Goal: Task Accomplishment & Management: Complete application form

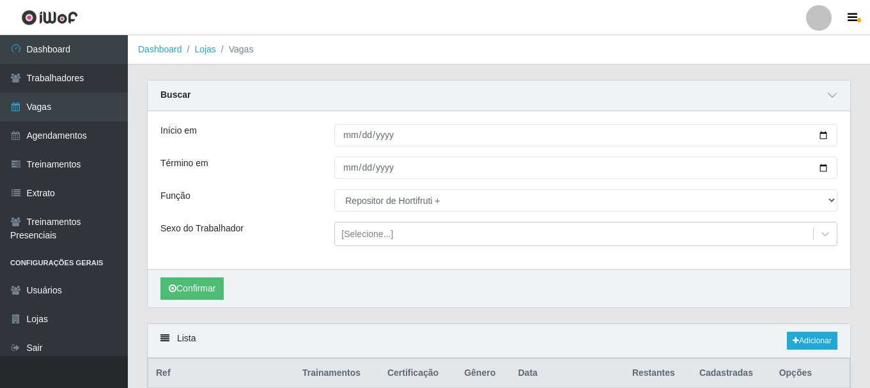
select select "108"
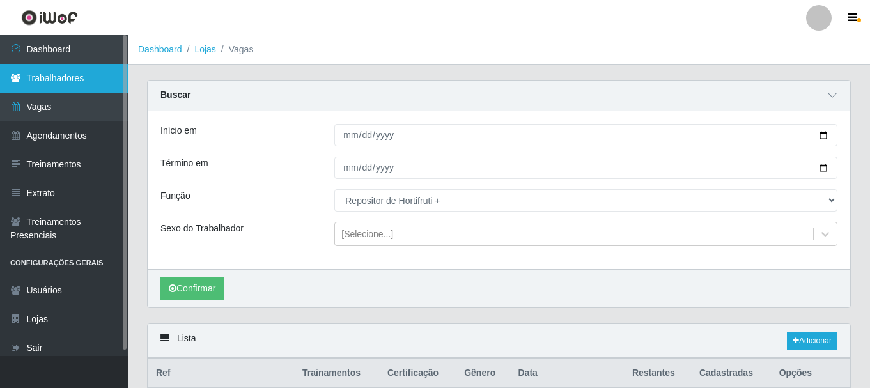
click at [74, 65] on link "Trabalhadores" at bounding box center [64, 78] width 128 height 29
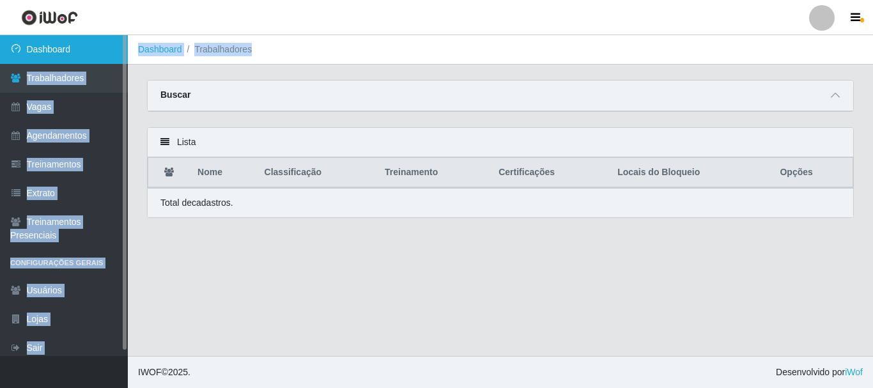
click at [82, 55] on link "Dashboard" at bounding box center [64, 49] width 128 height 29
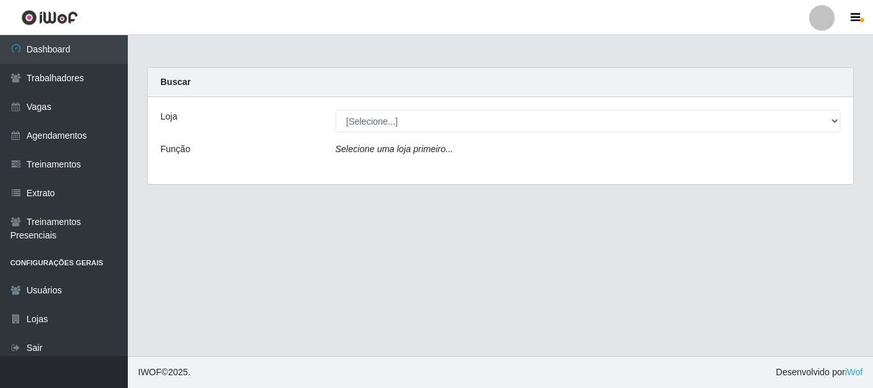
click at [252, 108] on div "Loja [Selecione...] Bemais - Ruy Carneiro Função Selecione uma loja primeiro..." at bounding box center [500, 140] width 705 height 87
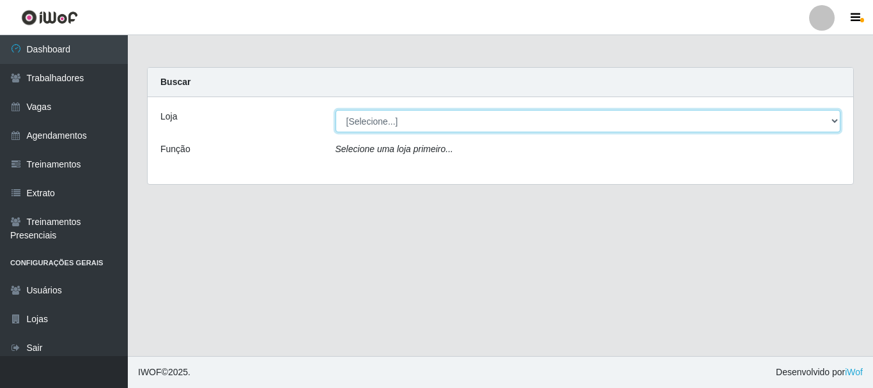
click at [375, 127] on select "[Selecione...] Bemais - Ruy Carneiro" at bounding box center [587, 121] width 505 height 22
select select "230"
click at [335, 110] on select "[Selecione...] Bemais - Ruy Carneiro" at bounding box center [587, 121] width 505 height 22
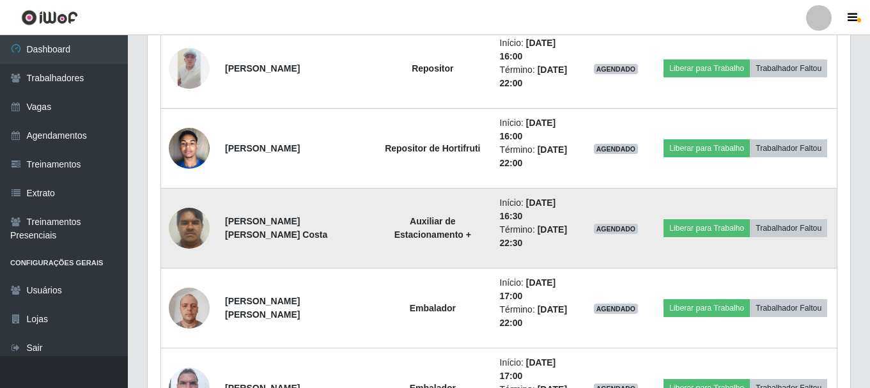
scroll to position [831, 0]
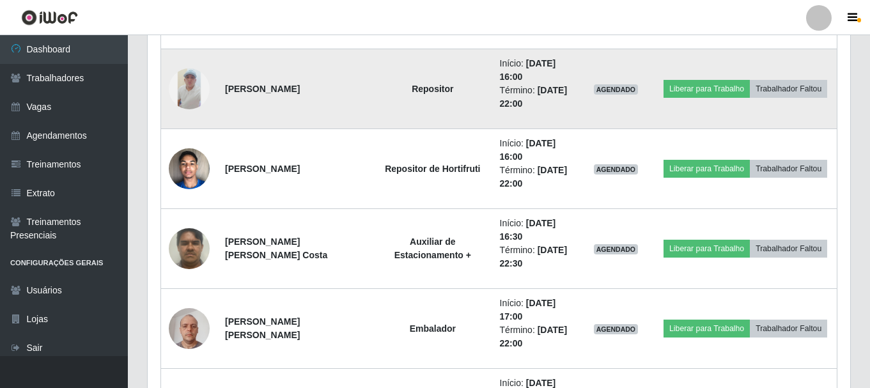
click at [204, 88] on img at bounding box center [189, 88] width 41 height 41
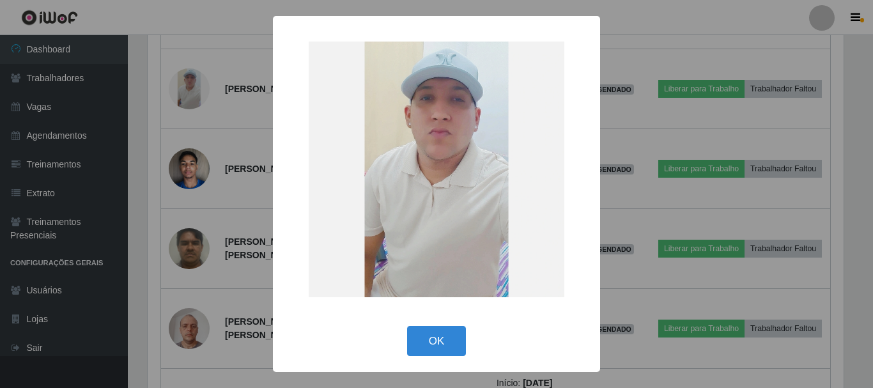
click at [206, 88] on div "× OK Cancel" at bounding box center [436, 194] width 873 height 388
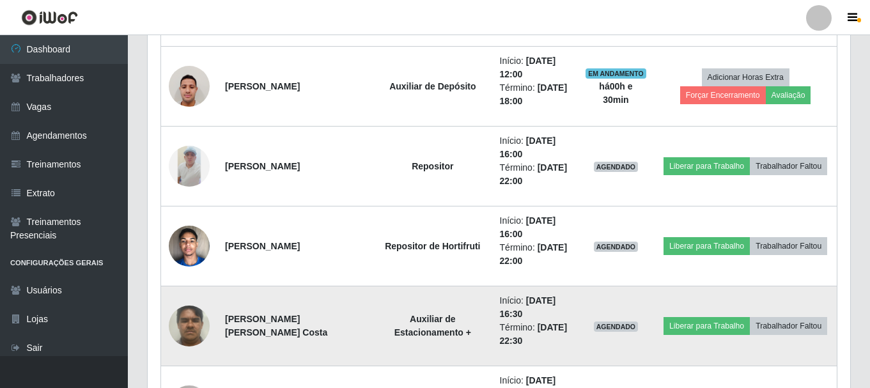
scroll to position [744, 0]
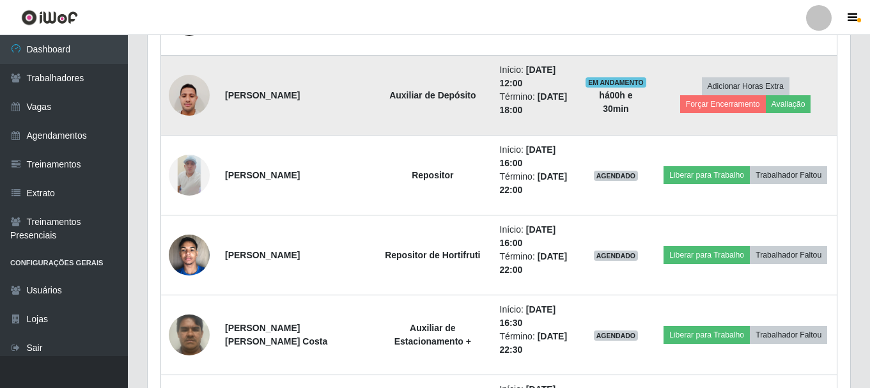
click at [175, 100] on img at bounding box center [189, 95] width 41 height 54
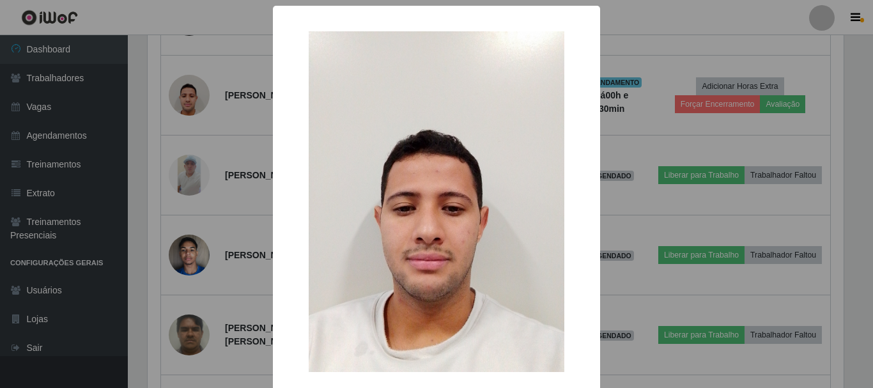
click at [230, 100] on div "× OK Cancel" at bounding box center [436, 194] width 873 height 388
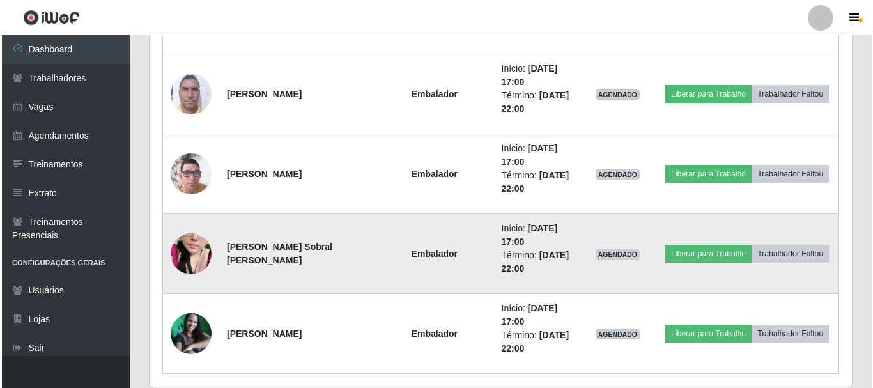
scroll to position [1192, 0]
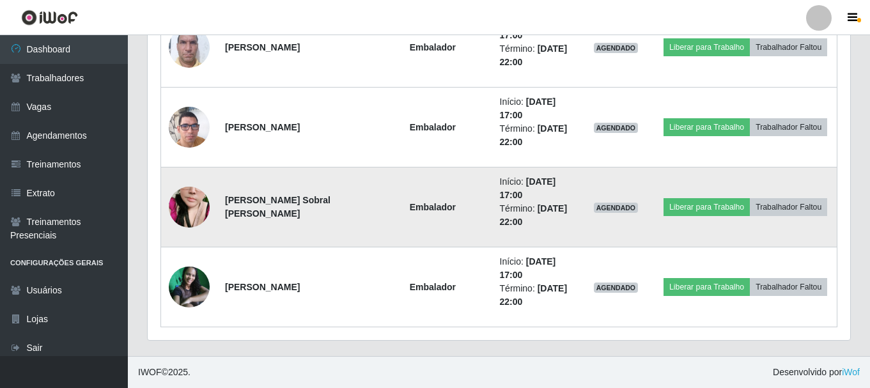
click at [200, 210] on img at bounding box center [189, 207] width 41 height 73
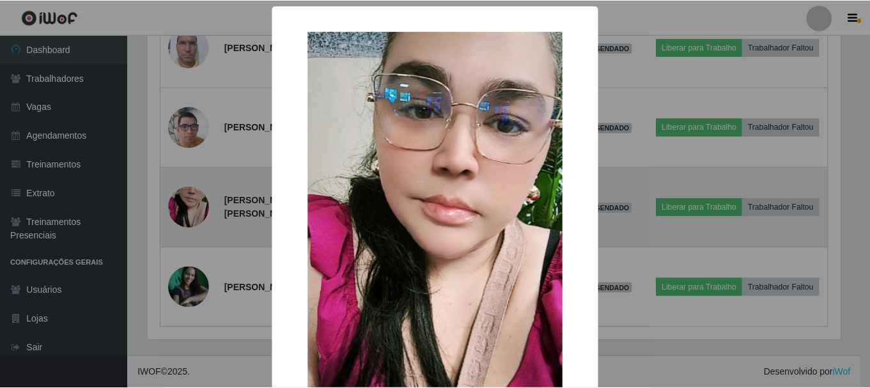
scroll to position [265, 696]
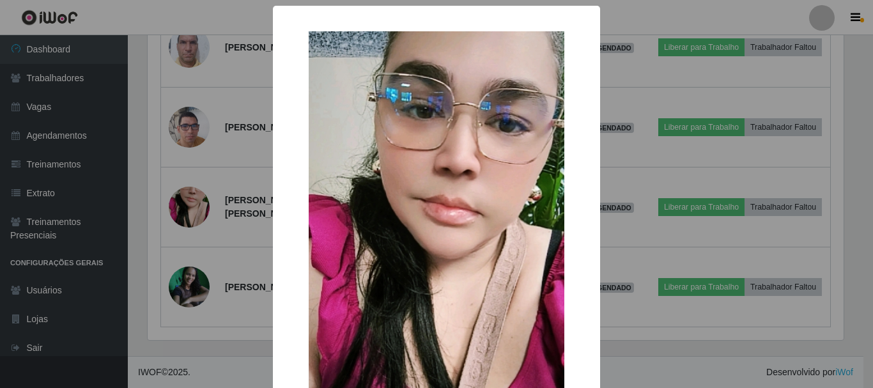
click at [186, 203] on div "× OK Cancel" at bounding box center [436, 194] width 873 height 388
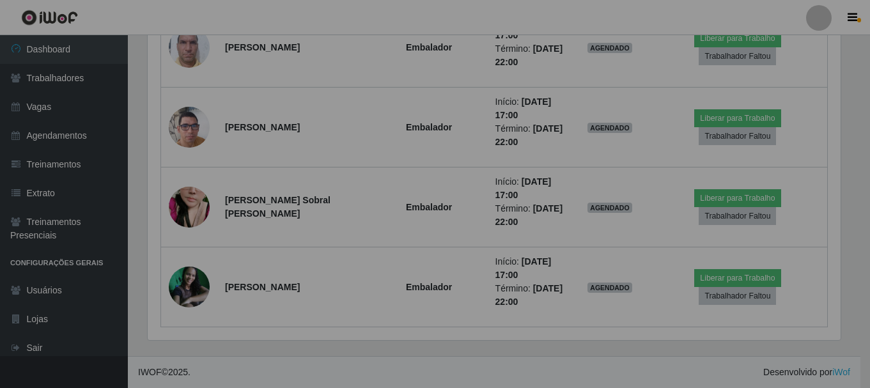
scroll to position [265, 702]
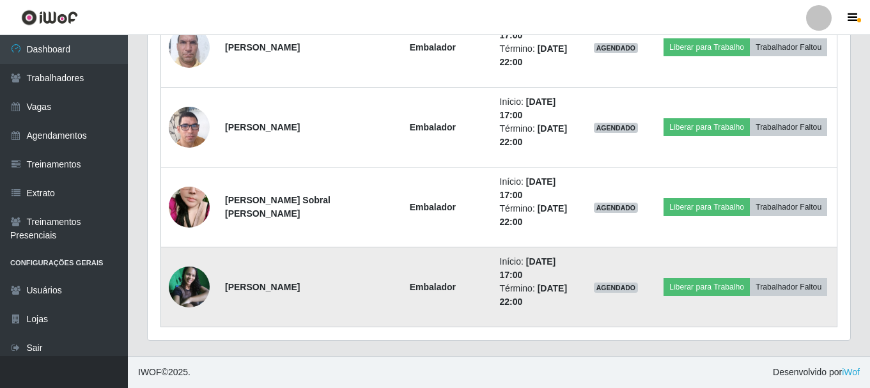
click at [203, 286] on img at bounding box center [189, 286] width 41 height 41
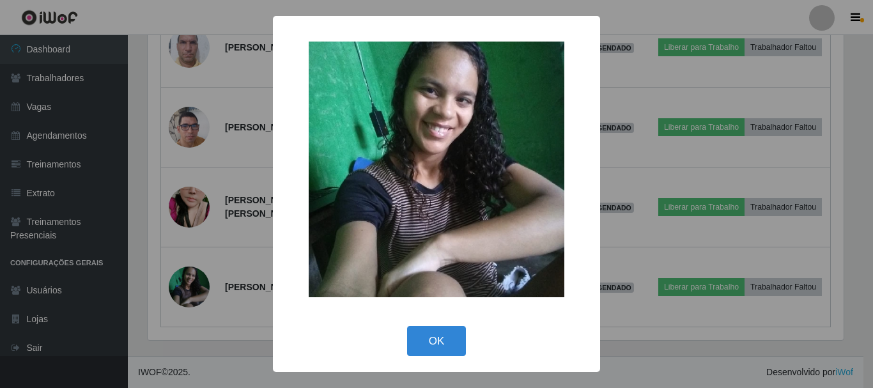
click at [179, 167] on div "× OK Cancel" at bounding box center [436, 194] width 873 height 388
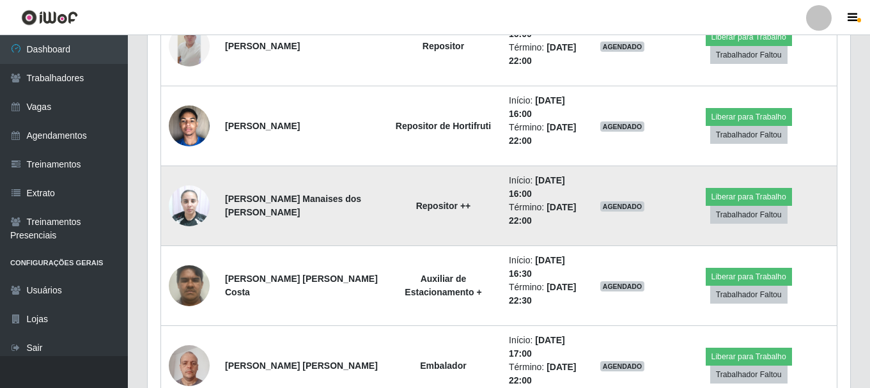
scroll to position [872, 0]
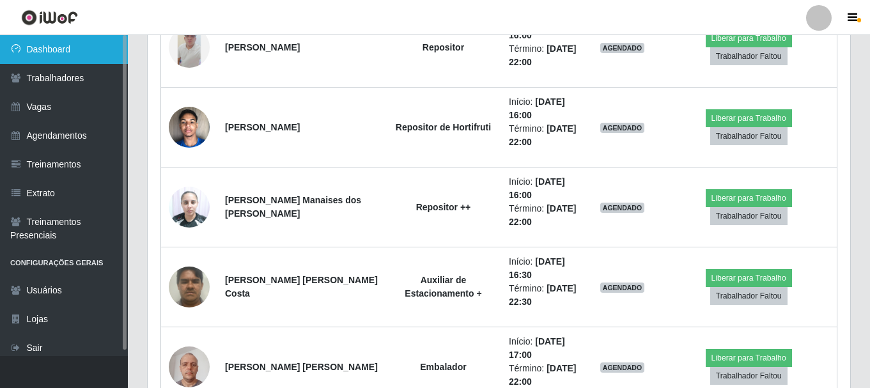
click at [51, 56] on link "Dashboard" at bounding box center [64, 49] width 128 height 29
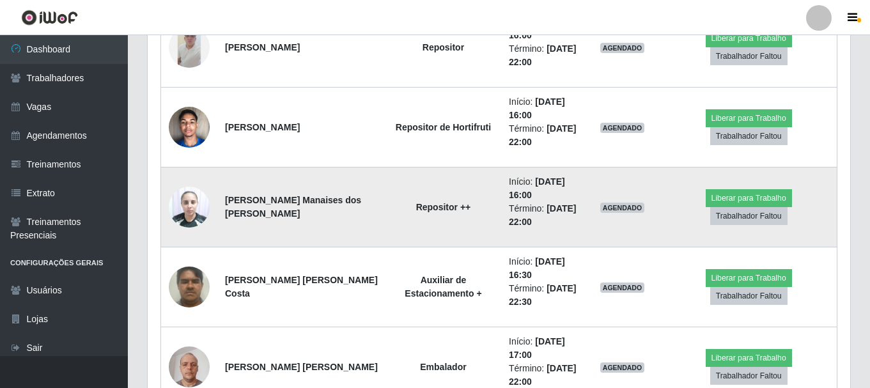
click at [192, 199] on img at bounding box center [189, 207] width 41 height 54
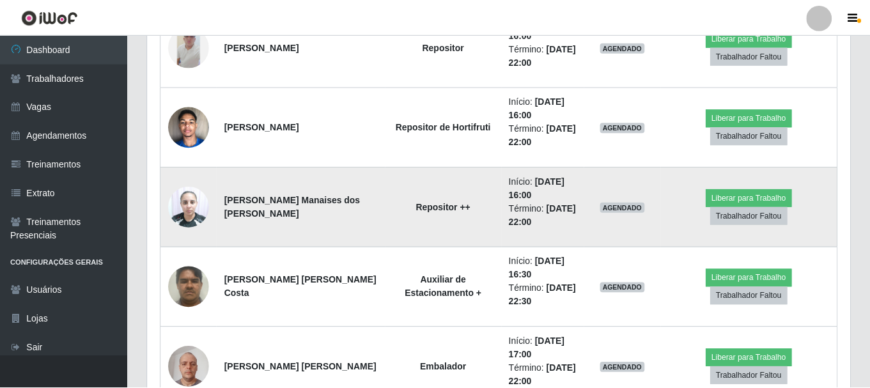
scroll to position [265, 696]
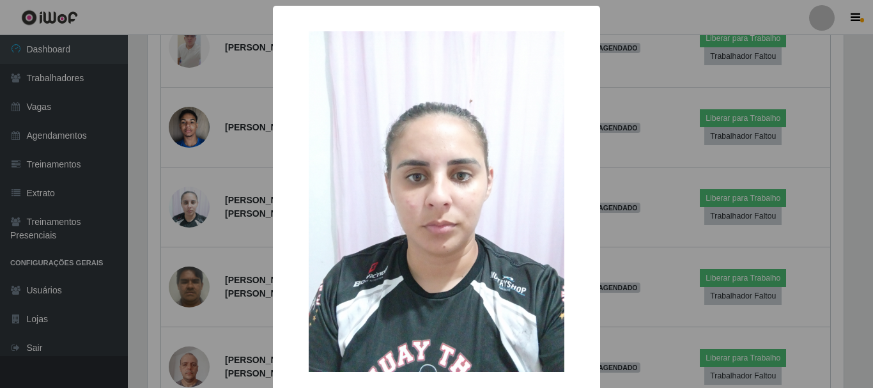
click at [190, 207] on div "× OK Cancel" at bounding box center [436, 194] width 873 height 388
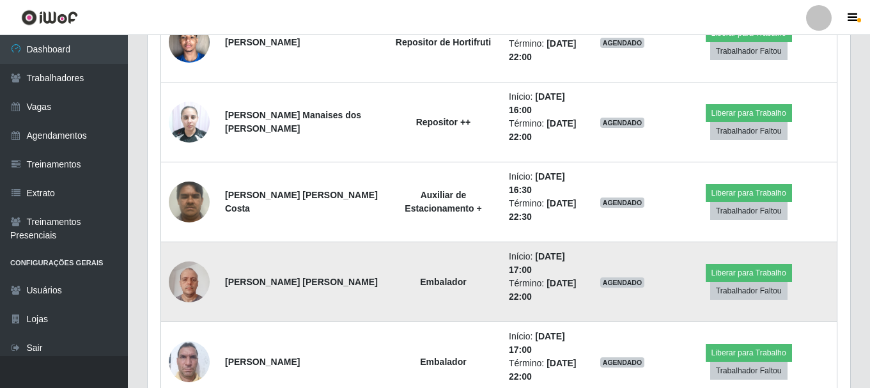
scroll to position [952, 0]
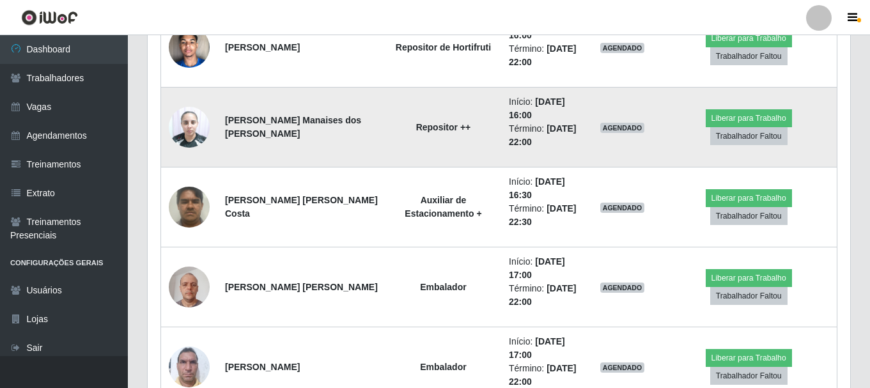
click at [185, 135] on img at bounding box center [189, 127] width 41 height 54
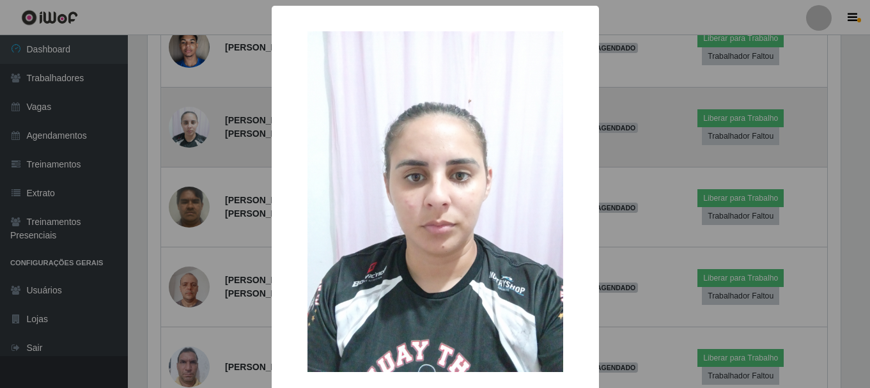
scroll to position [265, 696]
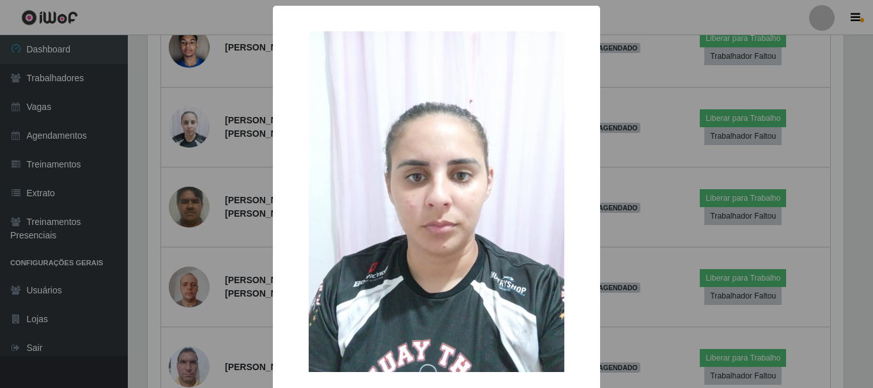
click at [185, 132] on div "× OK Cancel" at bounding box center [436, 194] width 873 height 388
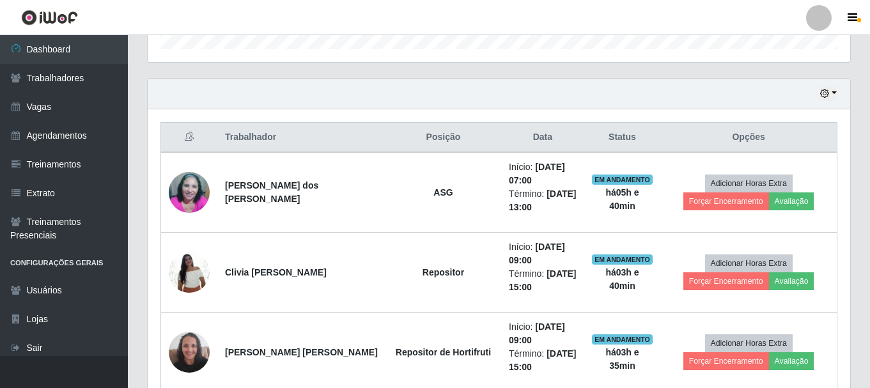
scroll to position [697, 0]
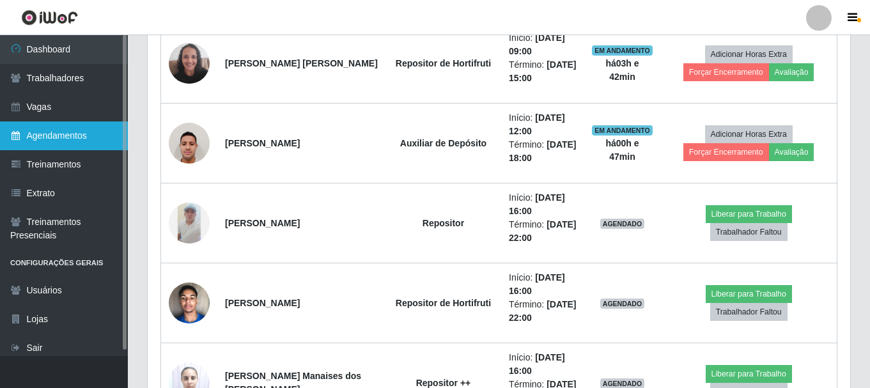
click at [80, 137] on link "Agendamentos" at bounding box center [64, 135] width 128 height 29
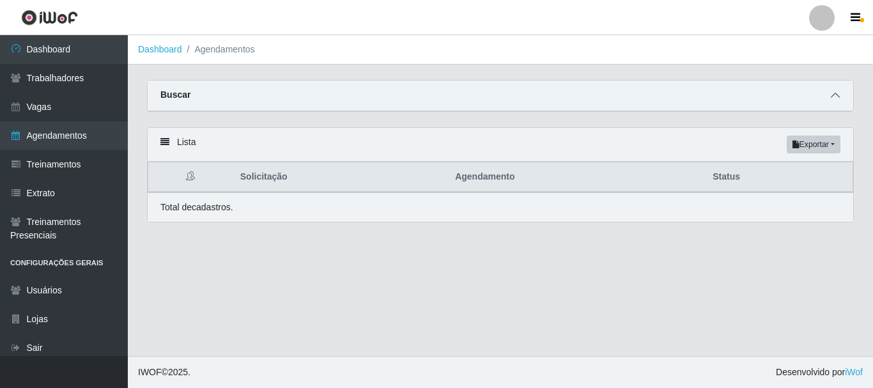
click at [831, 95] on icon at bounding box center [835, 95] width 9 height 9
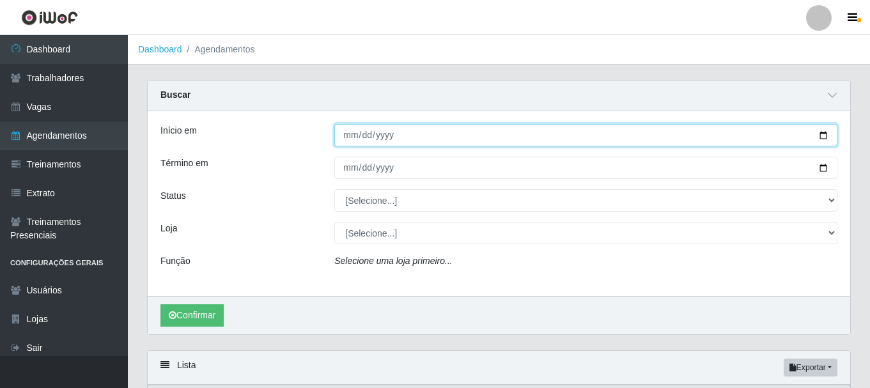
click at [822, 134] on input "Início em" at bounding box center [585, 135] width 503 height 22
type input "2025-09-21"
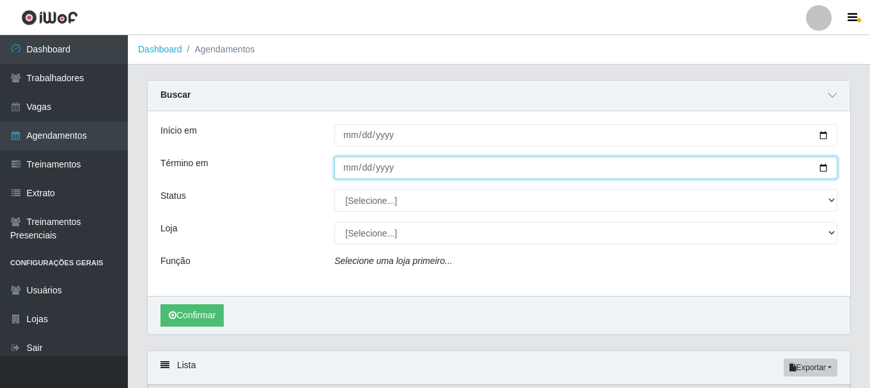
click at [826, 169] on input "Término em" at bounding box center [585, 168] width 503 height 22
type input "2025-09-28"
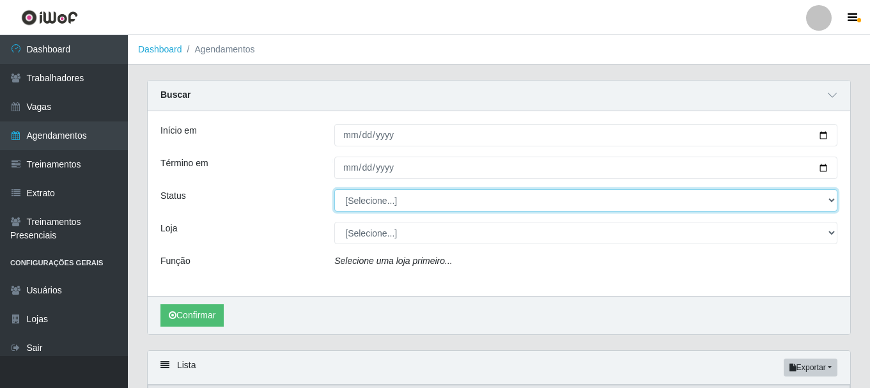
drag, startPoint x: 830, startPoint y: 199, endPoint x: 822, endPoint y: 197, distance: 7.8
click at [830, 199] on select "[Selecione...] AGENDADO AGUARDANDO LIBERAR EM ANDAMENTO EM REVISÃO FINALIZADO C…" at bounding box center [585, 200] width 503 height 22
select select "AGENDADO"
click at [334, 190] on select "[Selecione...] AGENDADO AGUARDANDO LIBERAR EM ANDAMENTO EM REVISÃO FINALIZADO C…" at bounding box center [585, 200] width 503 height 22
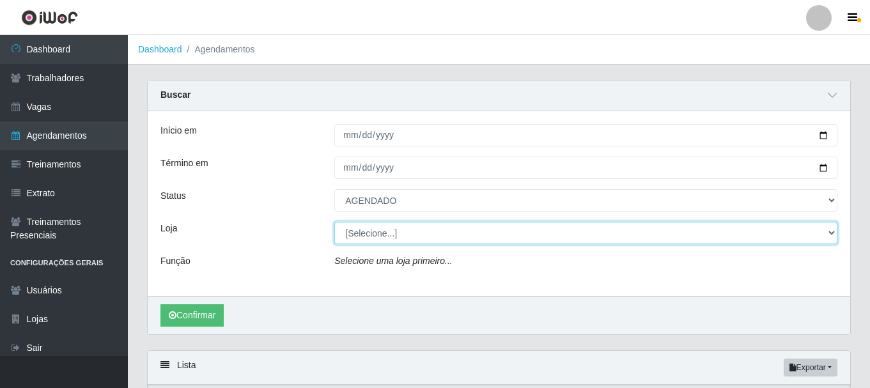
click at [366, 240] on select "[Selecione...] Bemais - Ruy Carneiro" at bounding box center [585, 233] width 503 height 22
select select "230"
click at [334, 222] on select "[Selecione...] Bemais - Ruy Carneiro" at bounding box center [585, 233] width 503 height 22
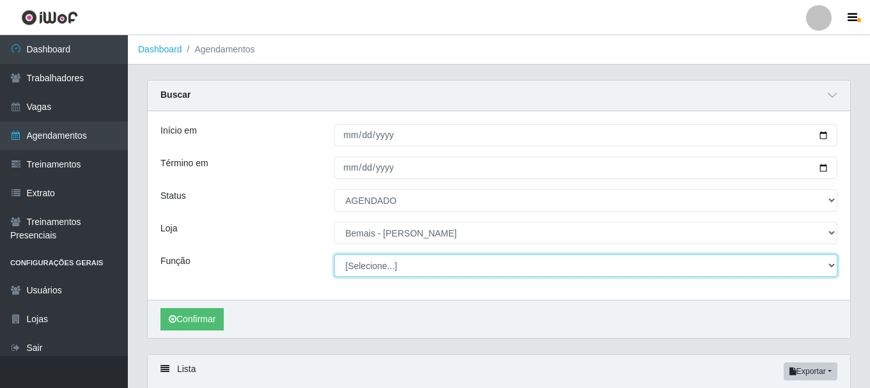
click at [375, 267] on select "[Selecione...] ASG ASG + ASG ++ Auxiliar de Depósito Auxiliar de Depósito + Aux…" at bounding box center [585, 265] width 503 height 22
select select "72"
click at [334, 255] on select "[Selecione...] ASG ASG + ASG ++ Auxiliar de Depósito Auxiliar de Depósito + Aux…" at bounding box center [585, 265] width 503 height 22
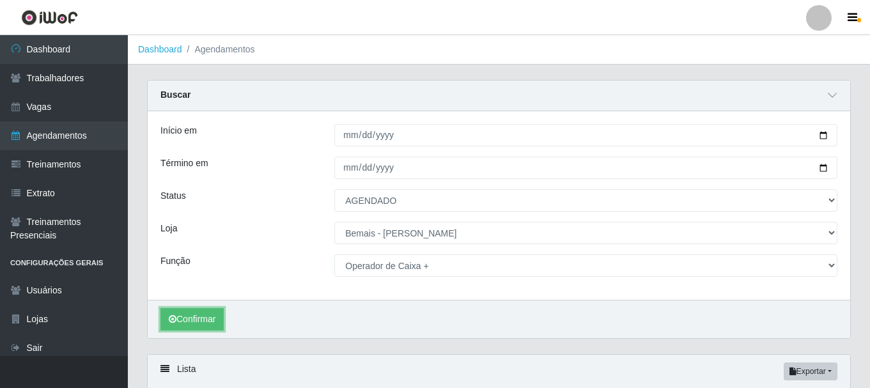
drag, startPoint x: 197, startPoint y: 320, endPoint x: 226, endPoint y: 289, distance: 42.0
click at [201, 319] on button "Confirmar" at bounding box center [191, 319] width 63 height 22
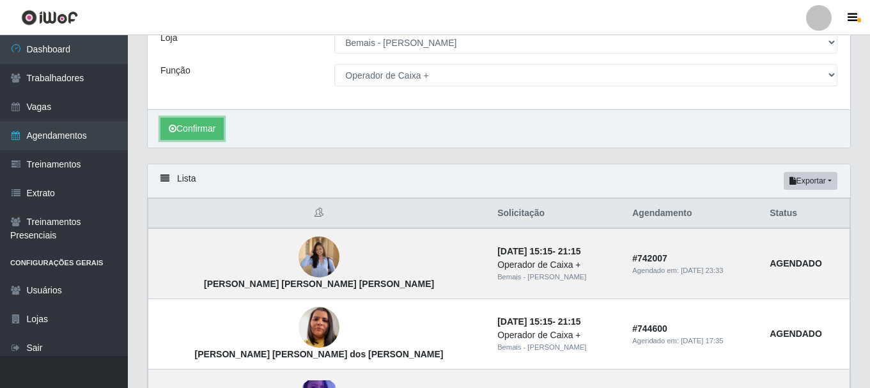
scroll to position [192, 0]
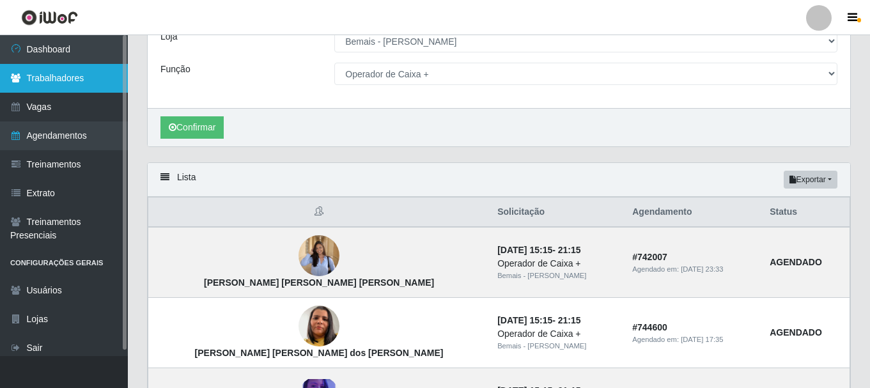
click at [68, 86] on link "Trabalhadores" at bounding box center [64, 78] width 128 height 29
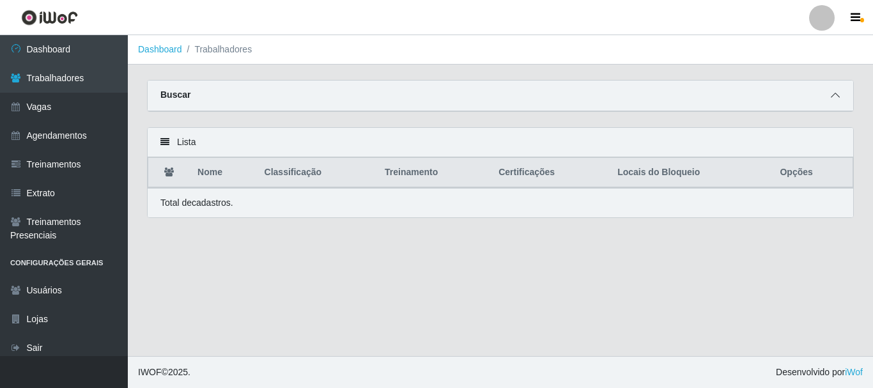
click at [828, 95] on span at bounding box center [834, 95] width 15 height 15
click at [833, 102] on span at bounding box center [834, 95] width 15 height 15
click at [829, 98] on span at bounding box center [834, 95] width 15 height 15
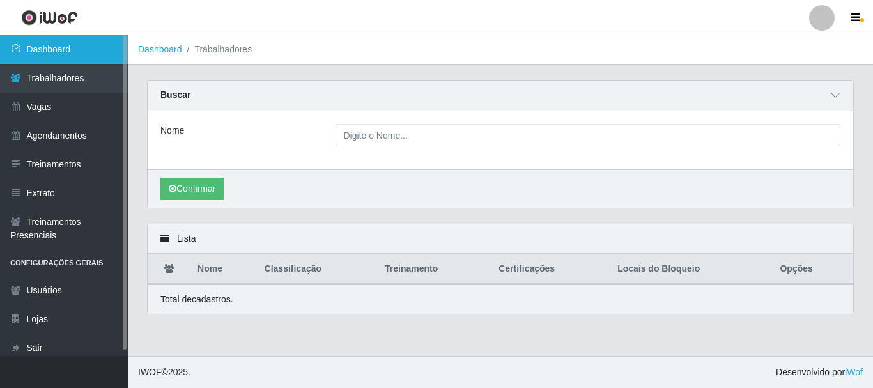
click at [45, 47] on link "Dashboard" at bounding box center [64, 49] width 128 height 29
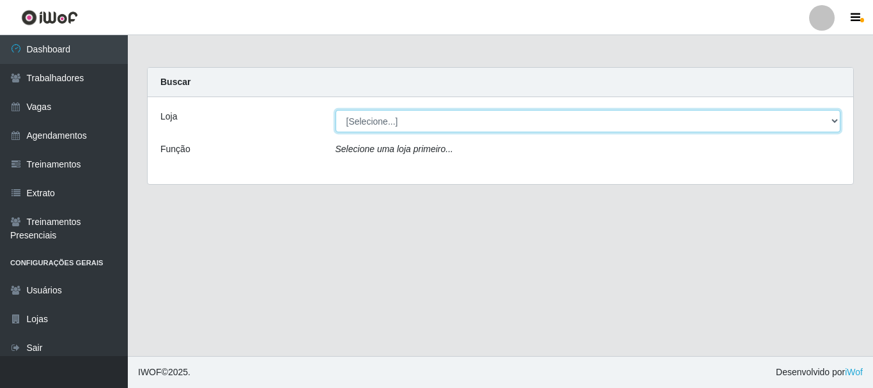
click at [496, 123] on select "[Selecione...] Bemais - Ruy Carneiro" at bounding box center [587, 121] width 505 height 22
select select "230"
click at [335, 110] on select "[Selecione...] Bemais - Ruy Carneiro" at bounding box center [587, 121] width 505 height 22
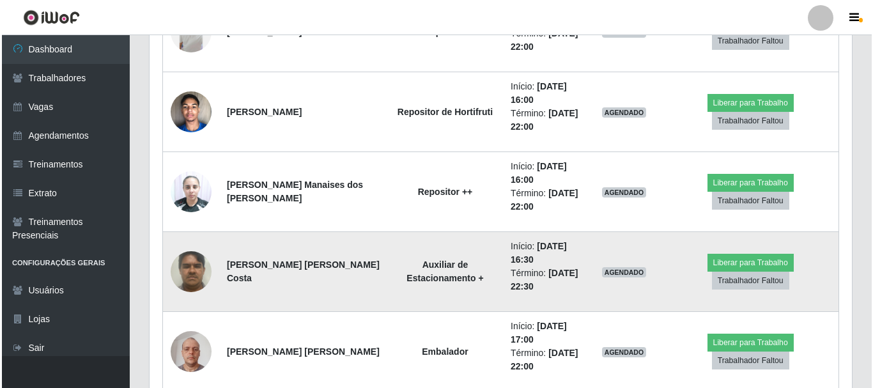
scroll to position [888, 0]
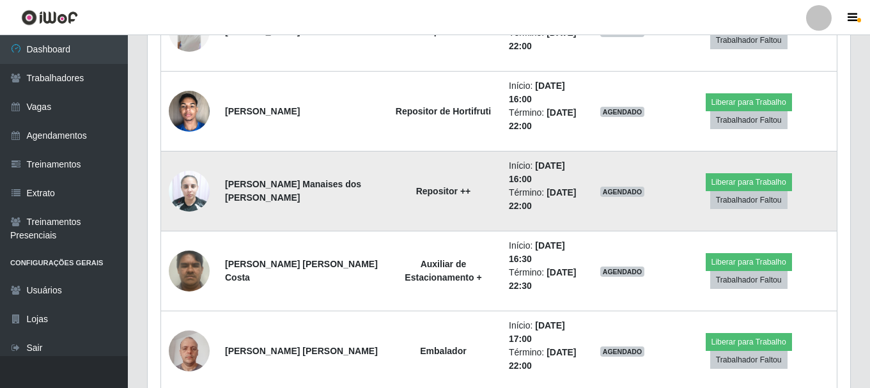
click at [178, 189] on img at bounding box center [189, 191] width 41 height 54
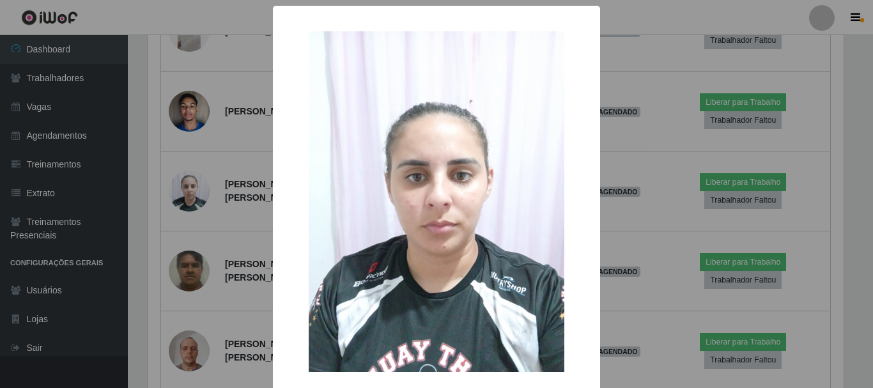
click at [193, 187] on div "× OK Cancel" at bounding box center [436, 194] width 873 height 388
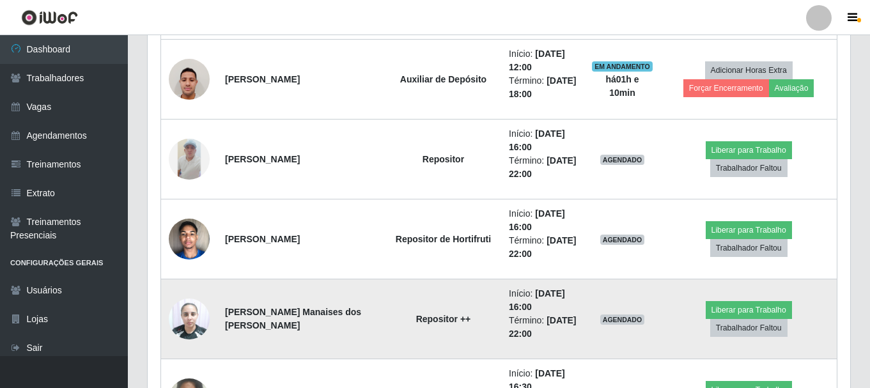
scroll to position [697, 0]
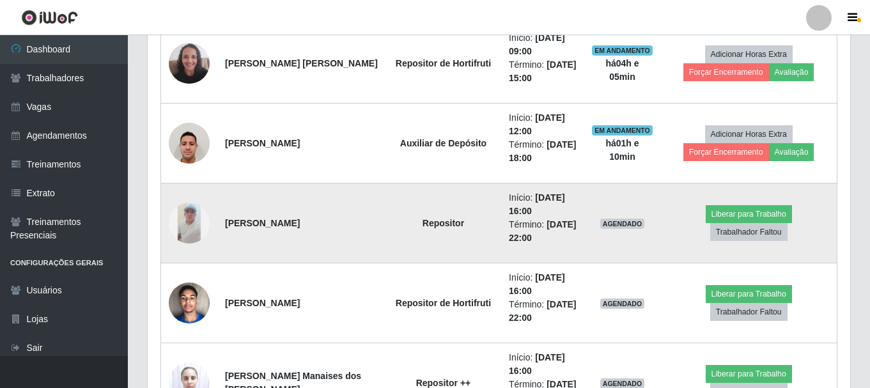
click at [194, 226] on img at bounding box center [189, 223] width 41 height 41
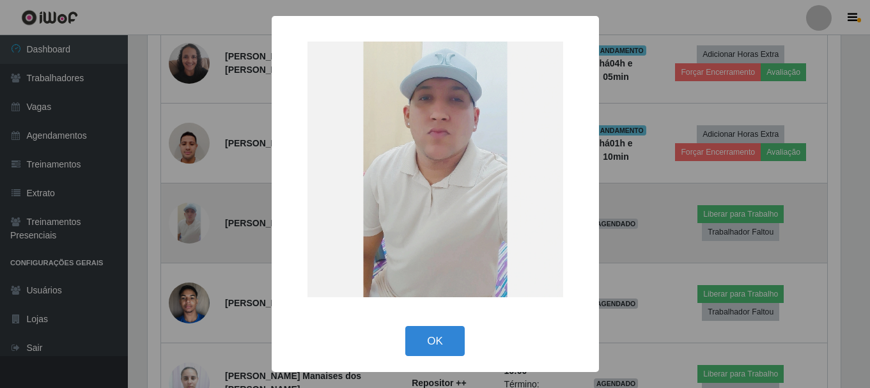
scroll to position [265, 696]
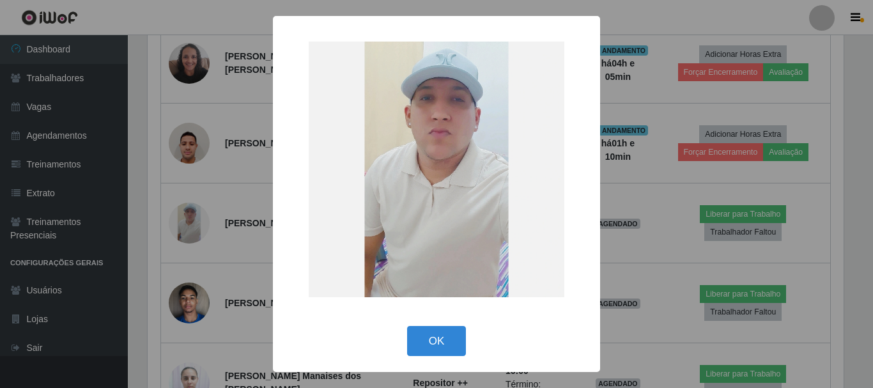
click at [191, 224] on div "× OK Cancel" at bounding box center [436, 194] width 873 height 388
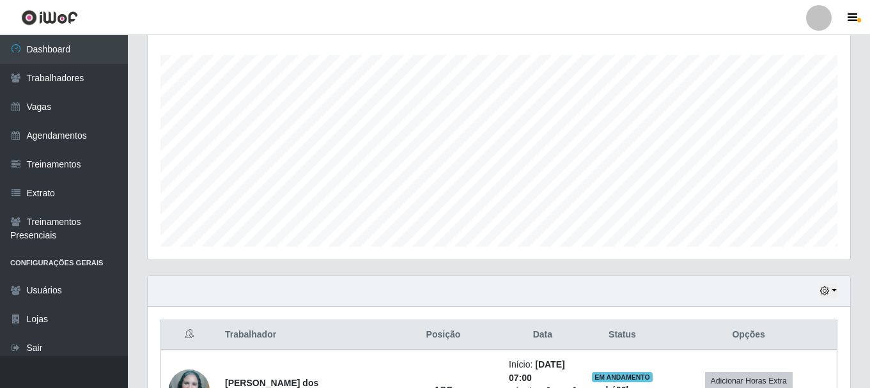
scroll to position [0, 0]
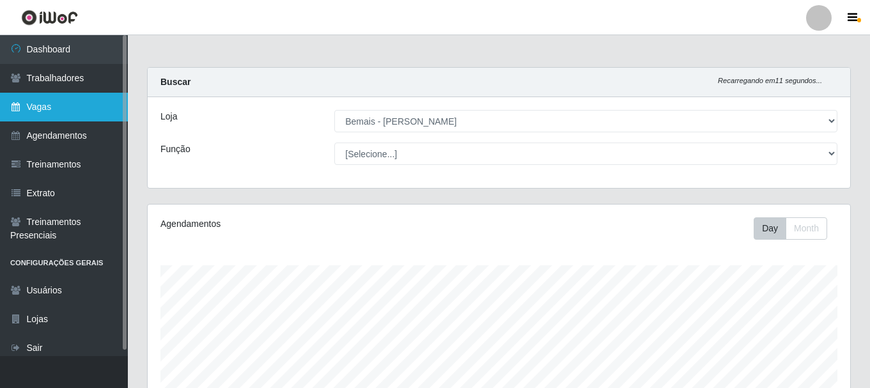
click at [50, 100] on link "Vagas" at bounding box center [64, 107] width 128 height 29
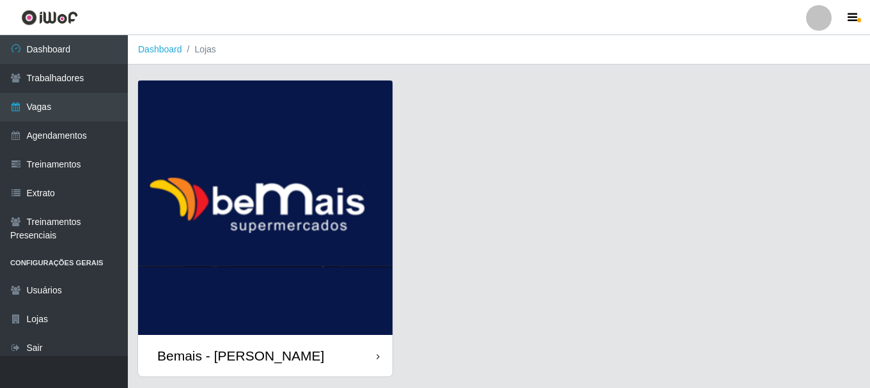
click at [311, 355] on div "Bemais - [PERSON_NAME]" at bounding box center [265, 356] width 254 height 42
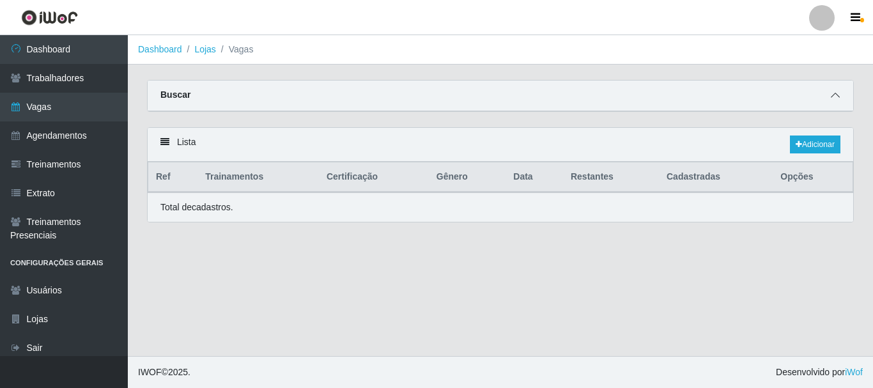
click at [838, 95] on icon at bounding box center [835, 95] width 9 height 9
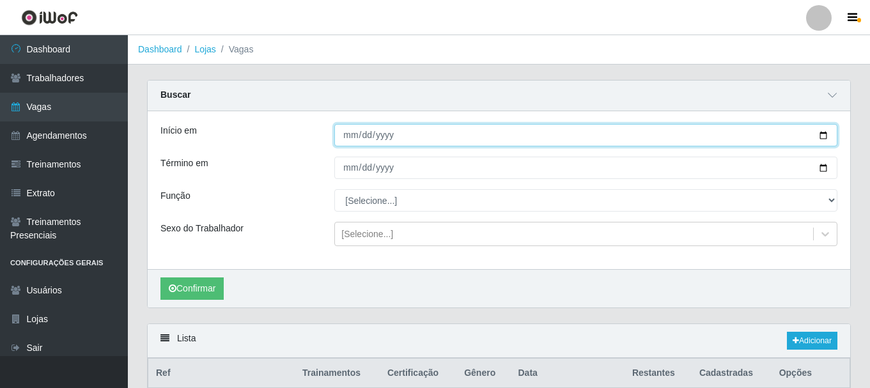
click at [826, 134] on input "Início em" at bounding box center [585, 135] width 503 height 22
type input "[DATE]"
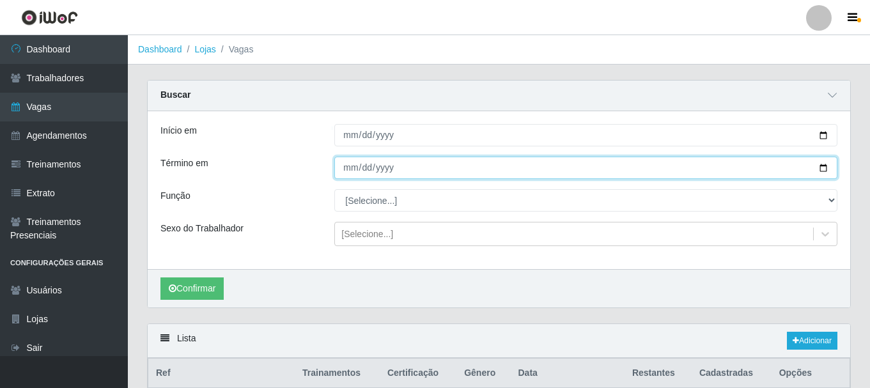
click at [820, 171] on input "Término em" at bounding box center [585, 168] width 503 height 22
type input "[DATE]"
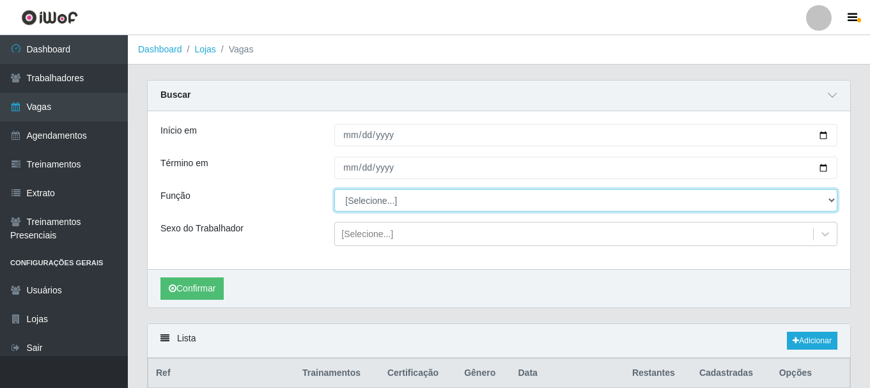
click at [833, 201] on select "[Selecione...] ASG ASG + ASG ++ Auxiliar de Depósito Auxiliar de Depósito + Aux…" at bounding box center [585, 200] width 503 height 22
select select "24"
click at [334, 190] on select "[Selecione...] ASG ASG + ASG ++ Auxiliar de Depósito Auxiliar de Depósito + Aux…" at bounding box center [585, 200] width 503 height 22
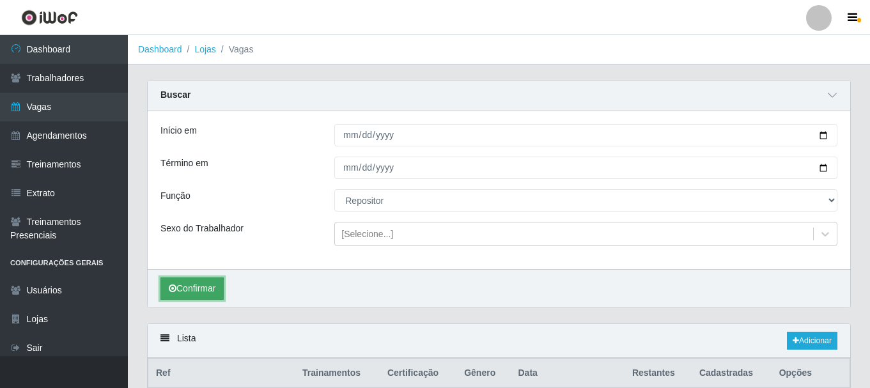
click at [205, 287] on button "Confirmar" at bounding box center [191, 288] width 63 height 22
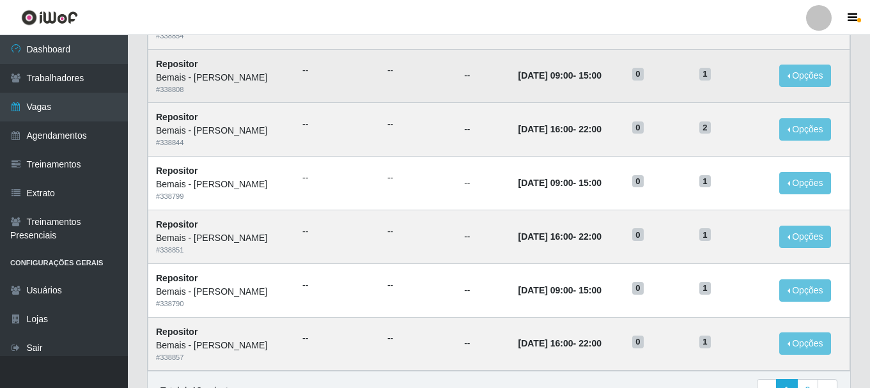
scroll to position [891, 0]
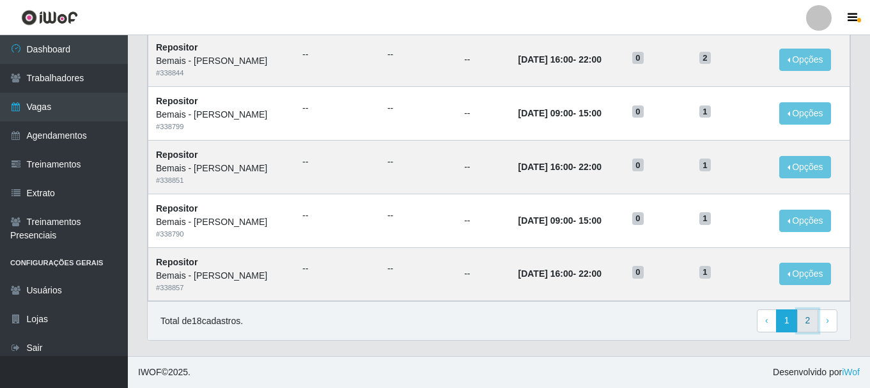
click at [806, 320] on link "2" at bounding box center [808, 320] width 22 height 23
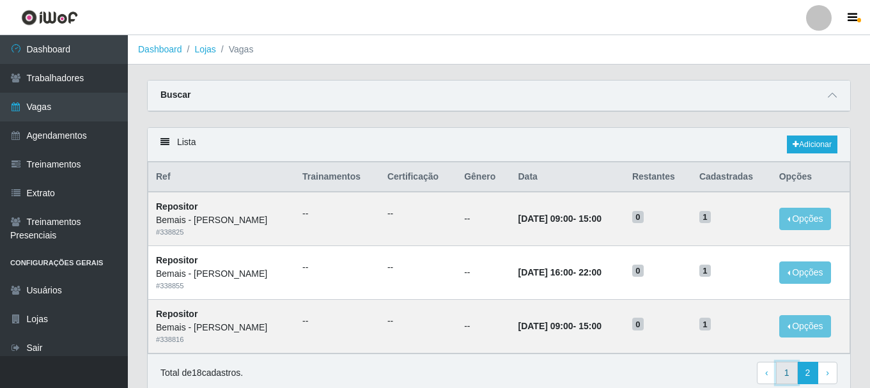
click at [789, 373] on link "1" at bounding box center [787, 373] width 22 height 23
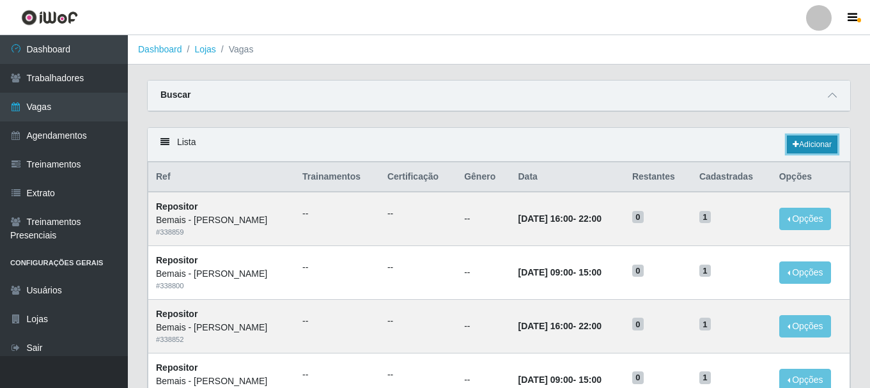
click at [812, 144] on link "Adicionar" at bounding box center [812, 144] width 50 height 18
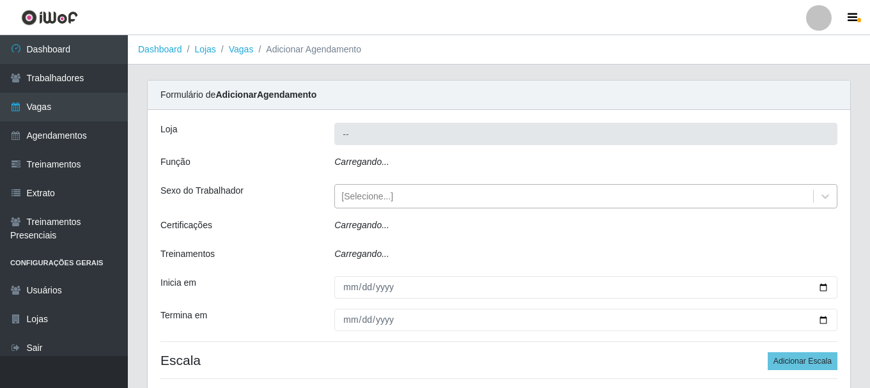
type input "Bemais - [PERSON_NAME]"
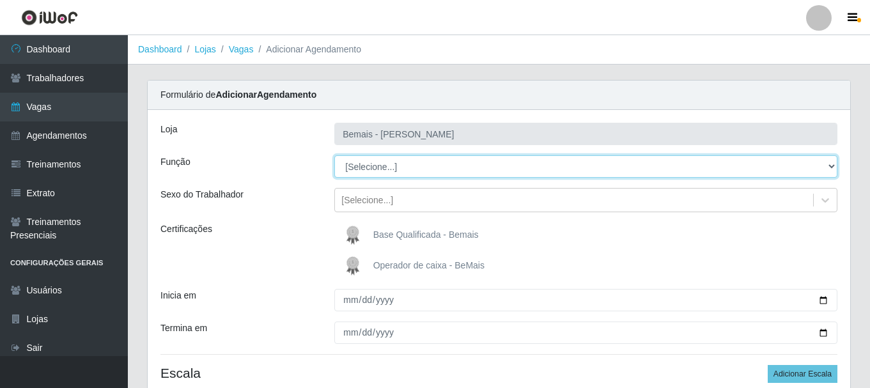
click at [385, 169] on select "[Selecione...] ASG ASG + ASG ++ Auxiliar de Depósito Auxiliar de Depósito + Aux…" at bounding box center [585, 166] width 503 height 22
select select "24"
click at [334, 155] on select "[Selecione...] ASG ASG + ASG ++ Auxiliar de Depósito Auxiliar de Depósito + Aux…" at bounding box center [585, 166] width 503 height 22
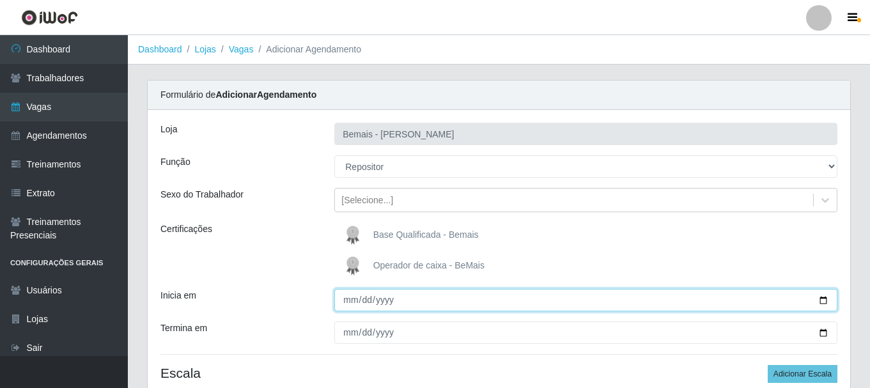
click at [820, 296] on input "Inicia em" at bounding box center [585, 300] width 503 height 22
type input "[DATE]"
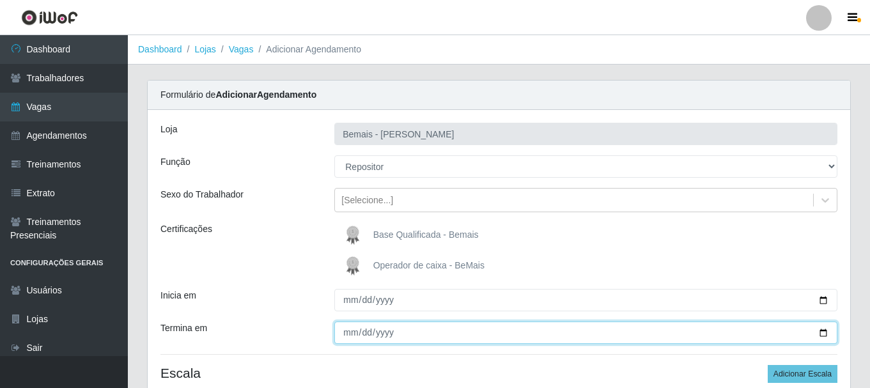
click at [826, 334] on input "Termina em" at bounding box center [585, 332] width 503 height 22
type input "[DATE]"
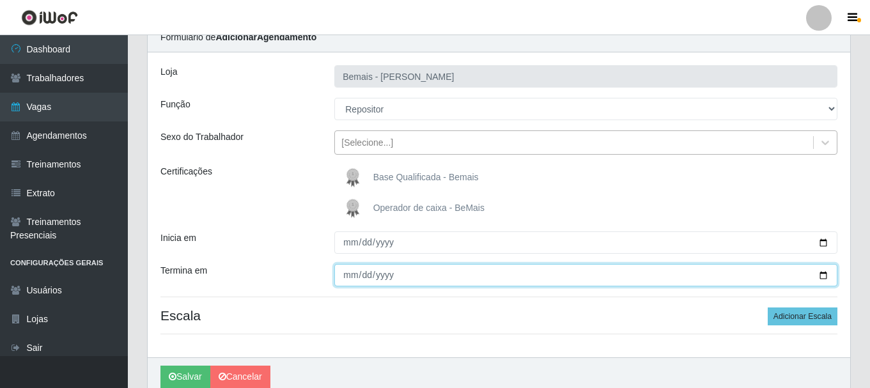
scroll to position [113, 0]
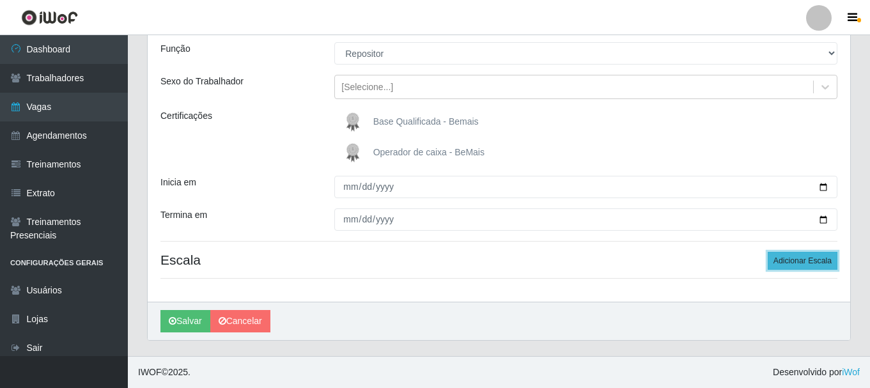
click at [794, 258] on button "Adicionar Escala" at bounding box center [802, 261] width 70 height 18
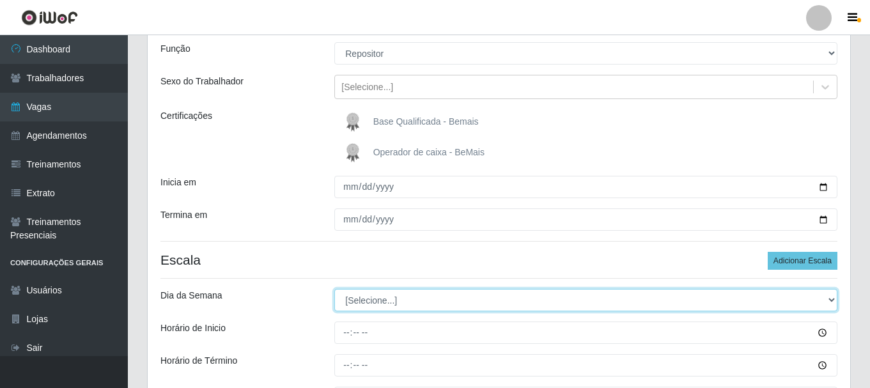
click at [411, 293] on select "[Selecione...] Segunda Terça Quarta Quinta Sexta Sábado Domingo" at bounding box center [585, 300] width 503 height 22
select select "5"
click at [334, 289] on select "[Selecione...] Segunda Terça Quarta Quinta Sexta Sábado Domingo" at bounding box center [585, 300] width 503 height 22
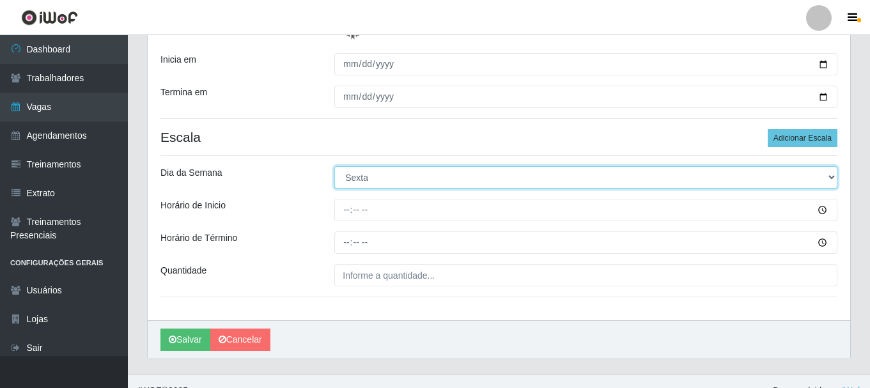
scroll to position [241, 0]
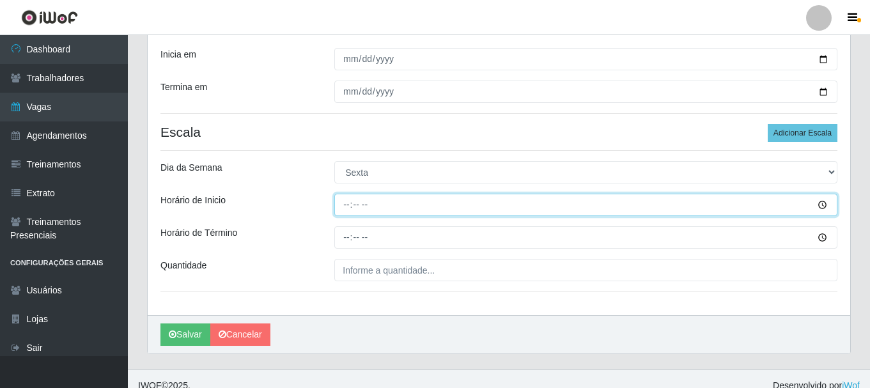
click at [351, 208] on input "Horário de Inicio" at bounding box center [585, 205] width 503 height 22
type input "16:00"
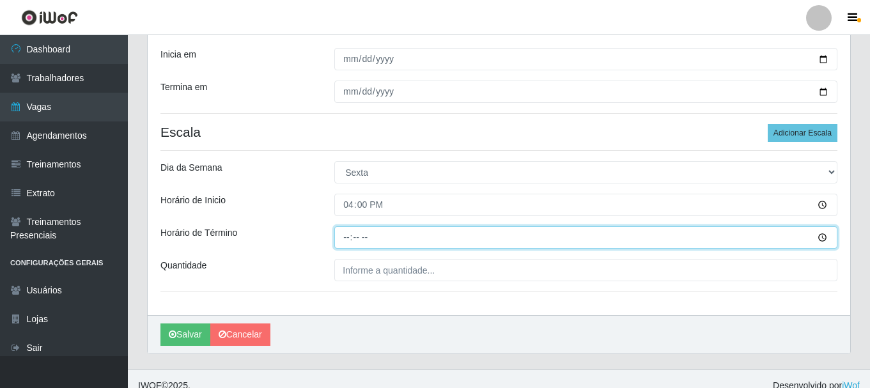
click at [346, 240] on input "Horário de Término" at bounding box center [585, 237] width 503 height 22
type input "22:00"
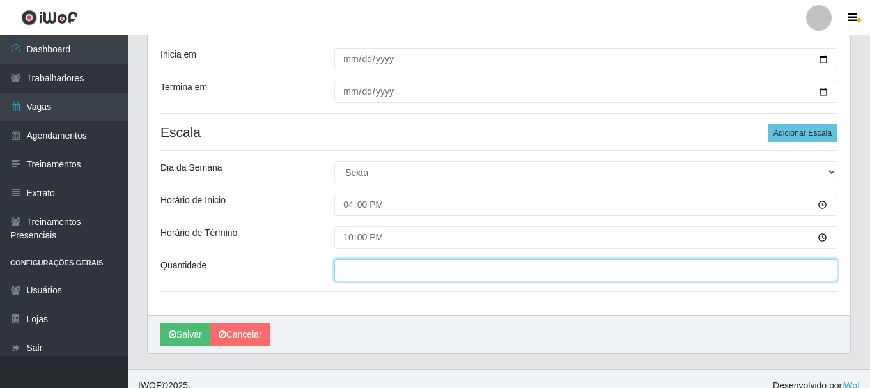
click at [351, 266] on input "___" at bounding box center [585, 270] width 503 height 22
type input "2__"
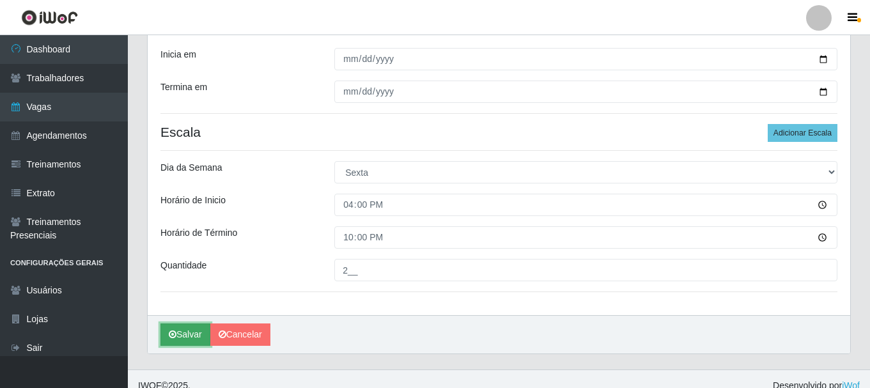
click at [188, 332] on button "Salvar" at bounding box center [185, 334] width 50 height 22
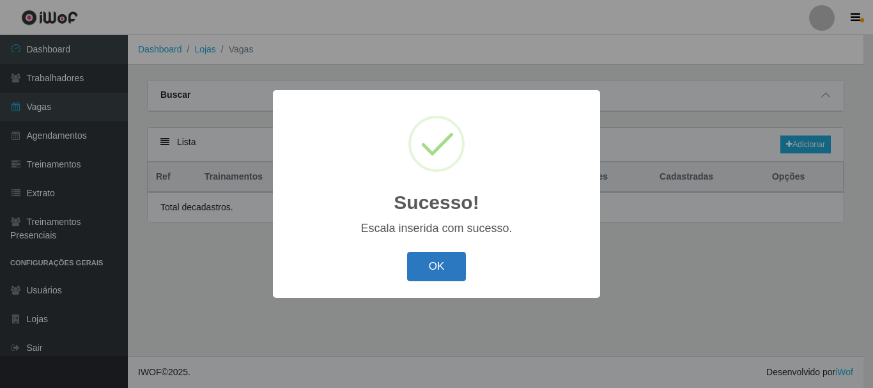
click at [429, 269] on button "OK" at bounding box center [436, 267] width 59 height 30
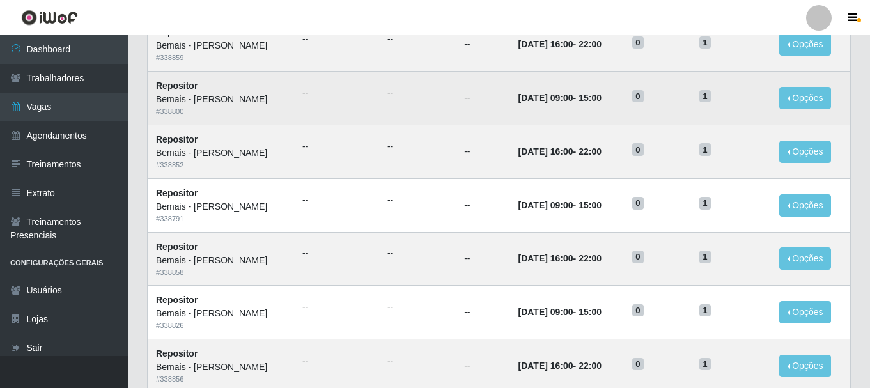
scroll to position [192, 0]
